Goal: Task Accomplishment & Management: Manage account settings

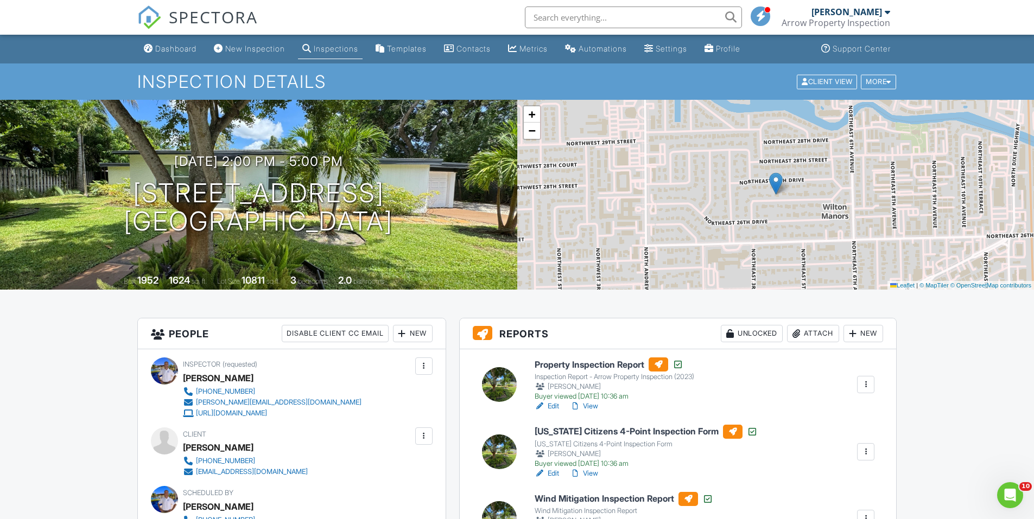
click at [333, 48] on div "Inspections" at bounding box center [336, 48] width 44 height 9
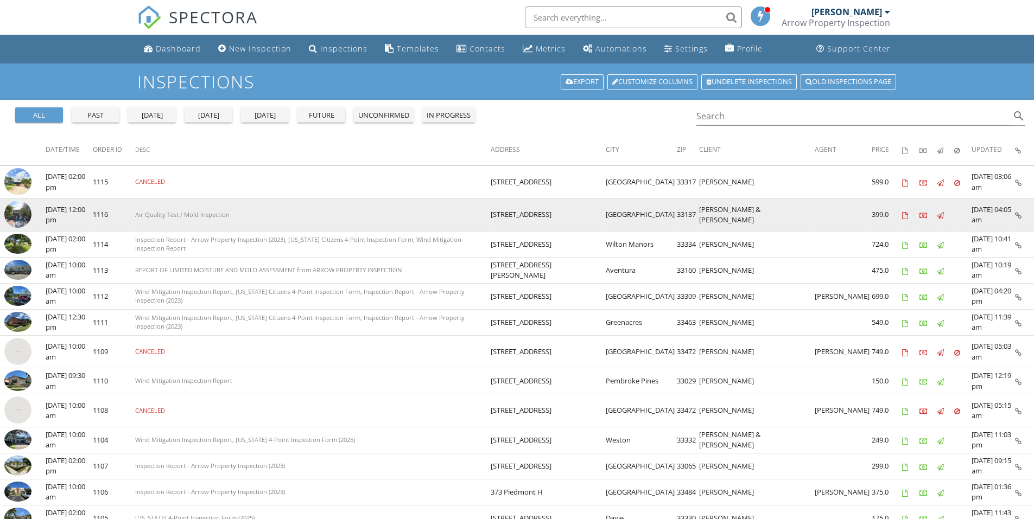
click at [21, 216] on img at bounding box center [17, 214] width 27 height 27
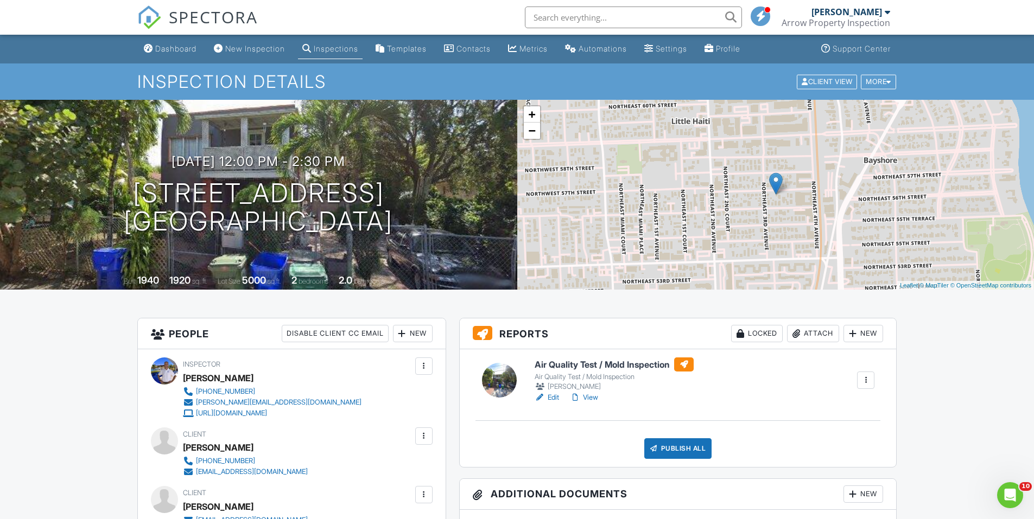
click at [800, 333] on div "Attach" at bounding box center [813, 333] width 52 height 17
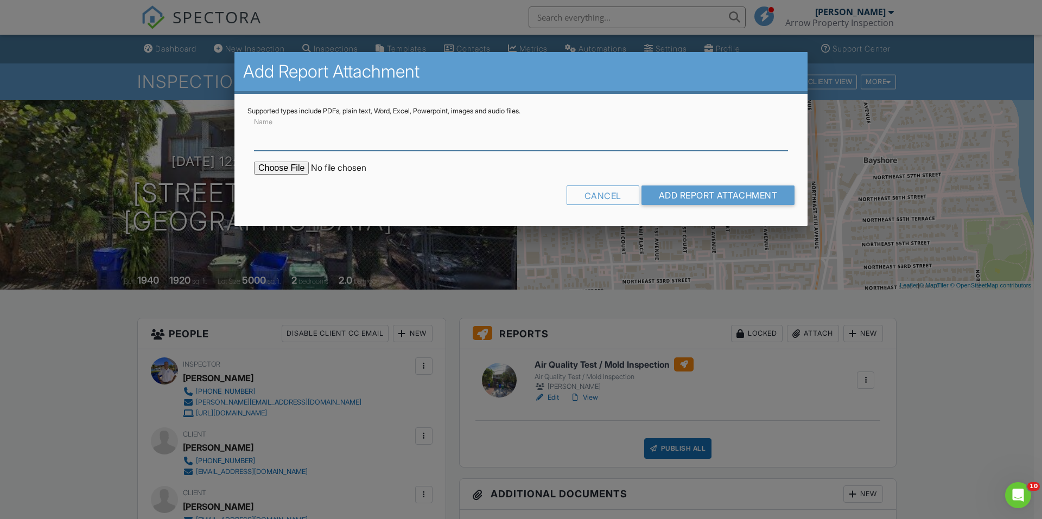
click at [316, 136] on input "Name" at bounding box center [521, 137] width 534 height 27
type input "Mold Testing Lab Results"
click at [286, 169] on input "file" at bounding box center [346, 168] width 184 height 13
type input "C:\fakepath\Mold Testing Lab Report -1880745.pdf"
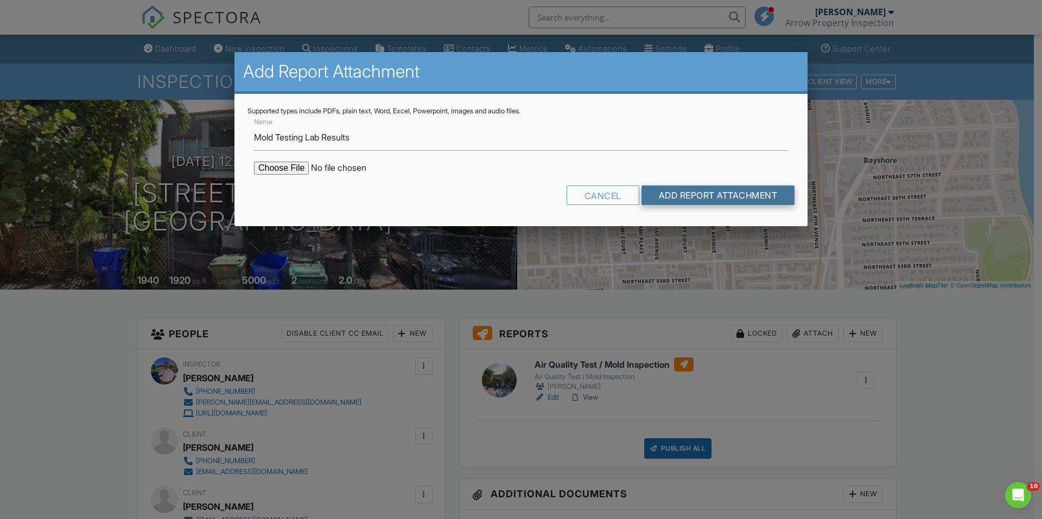
click at [716, 192] on input "Add Report Attachment" at bounding box center [718, 196] width 154 height 20
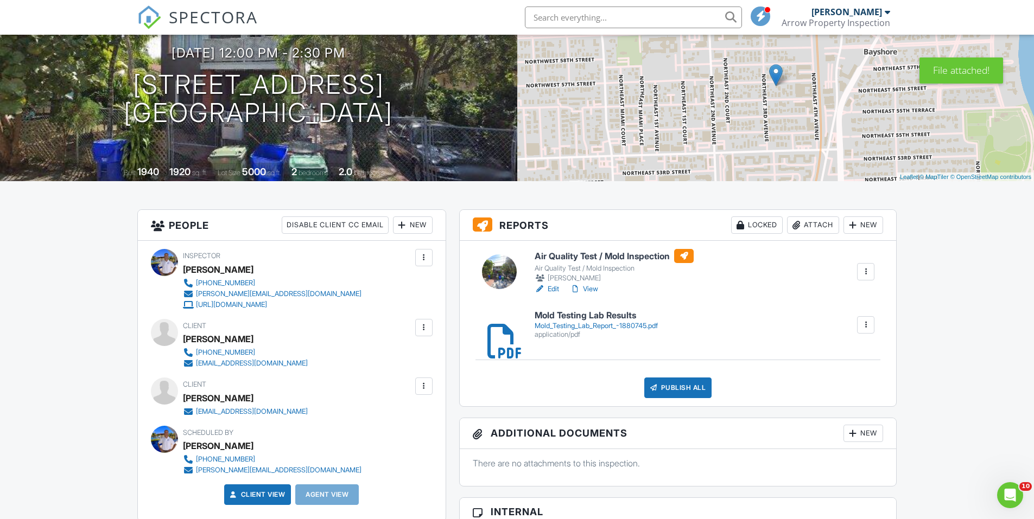
click at [551, 289] on link "Edit" at bounding box center [546, 289] width 24 height 11
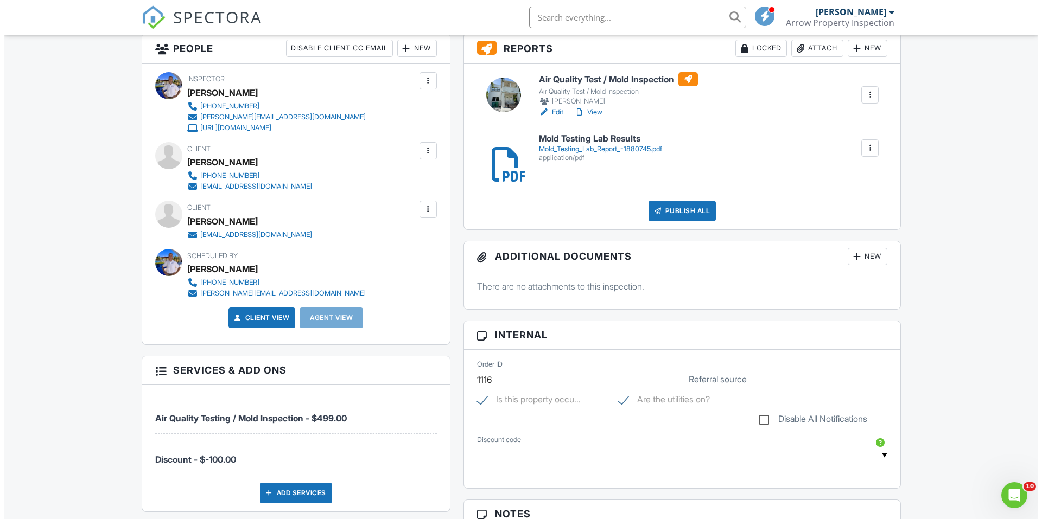
scroll to position [271, 0]
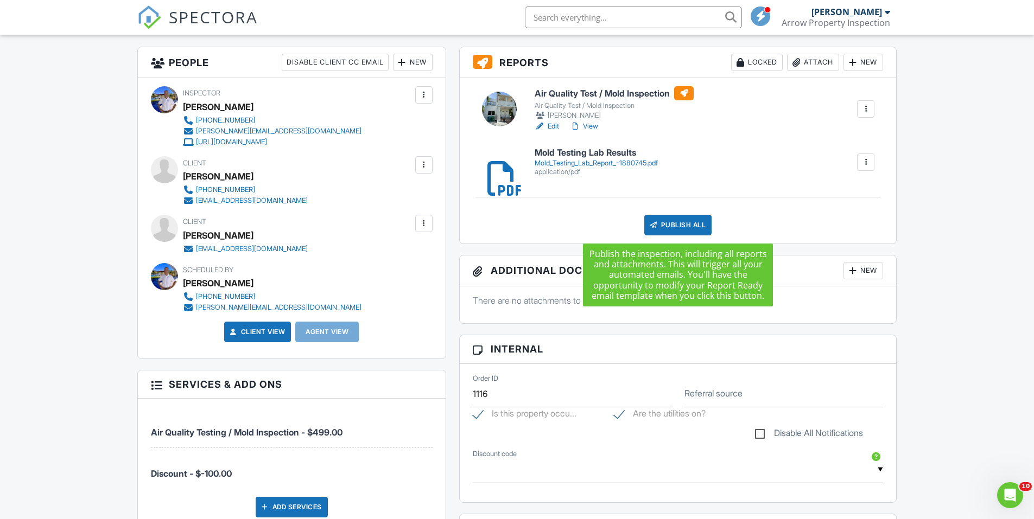
click at [693, 228] on div "Publish All" at bounding box center [678, 225] width 68 height 21
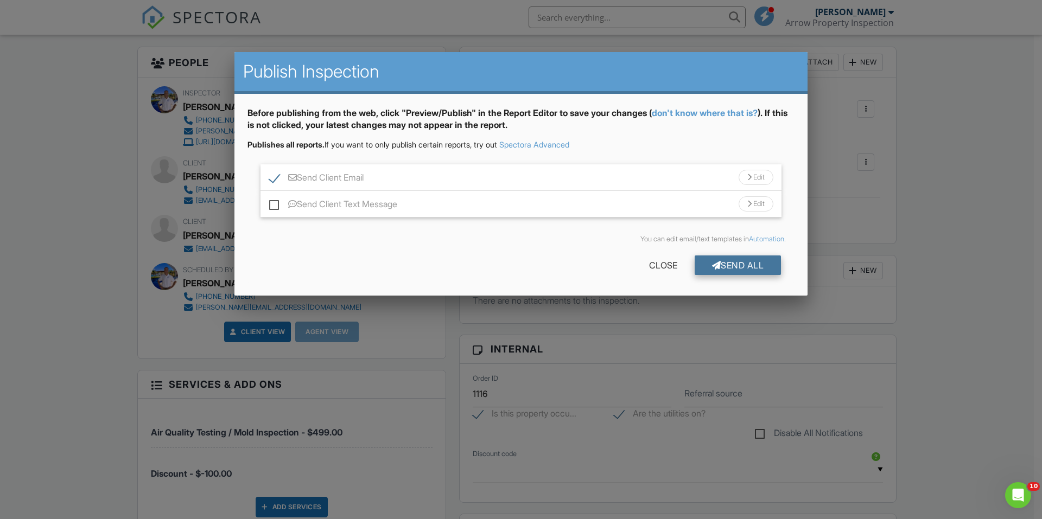
click at [749, 263] on div "Send All" at bounding box center [738, 266] width 87 height 20
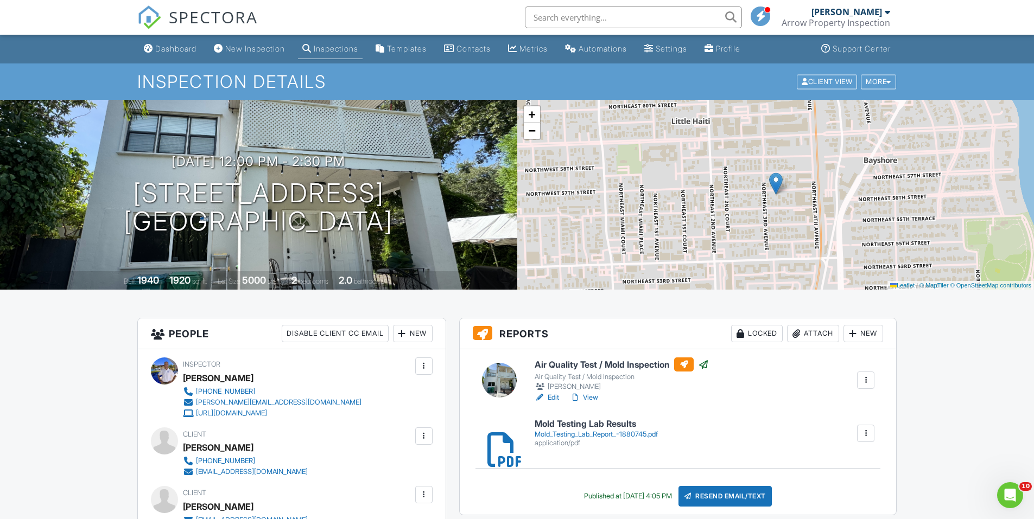
click at [333, 47] on div "Inspections" at bounding box center [336, 48] width 44 height 9
